Goal: Information Seeking & Learning: Learn about a topic

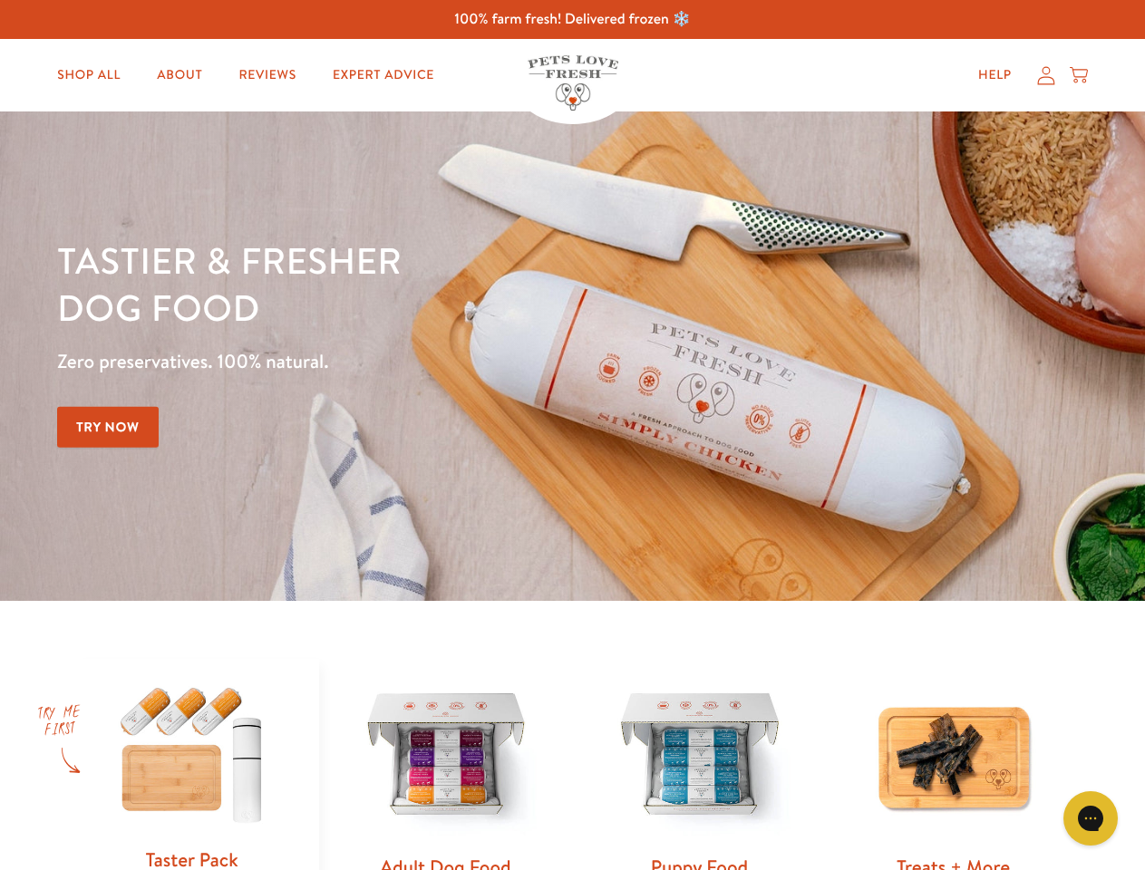
click at [572, 435] on div "Tastier & fresher dog food Zero preservatives. 100% natural. Try Now" at bounding box center [400, 356] width 687 height 239
click at [1091, 819] on icon "Gorgias live chat" at bounding box center [1090, 818] width 17 height 17
